Goal: Transaction & Acquisition: Purchase product/service

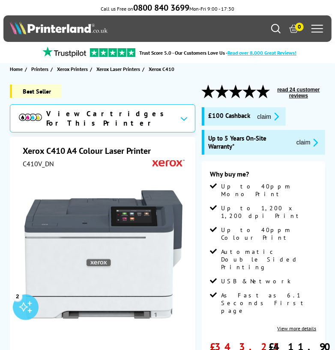
click at [274, 31] on icon "Search" at bounding box center [275, 28] width 9 height 9
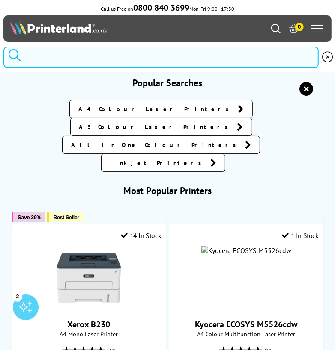
click at [137, 56] on input "search" at bounding box center [160, 57] width 315 height 21
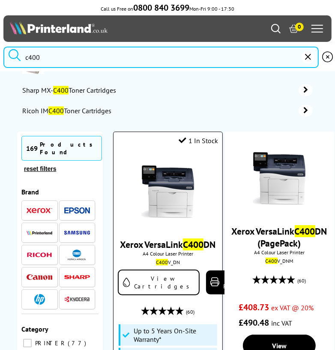
scroll to position [65, 0]
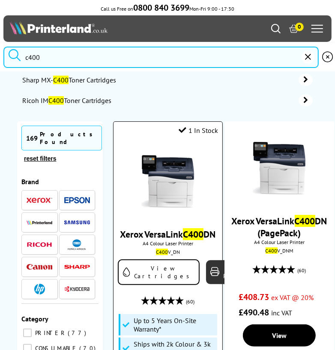
type input "c400"
click at [206, 285] on link "View Product" at bounding box center [238, 273] width 64 height 24
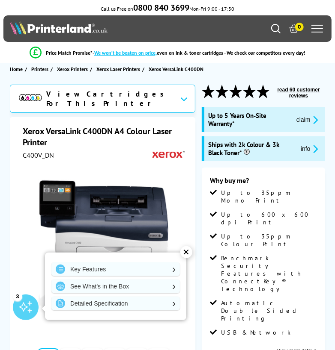
click at [186, 250] on div "✕" at bounding box center [186, 252] width 12 height 12
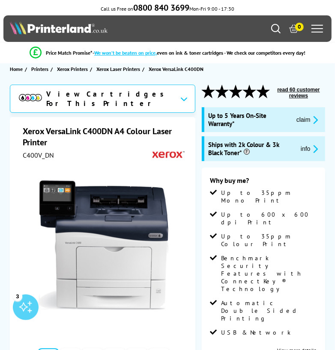
click at [97, 102] on div "View Cartridges For This Printer" at bounding box center [96, 98] width 154 height 19
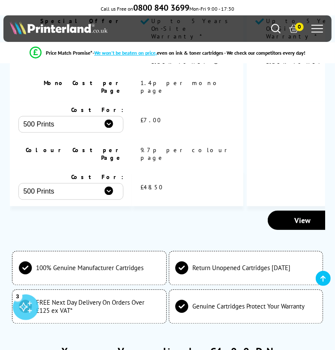
scroll to position [3890, 0]
